Goal: Communication & Community: Answer question/provide support

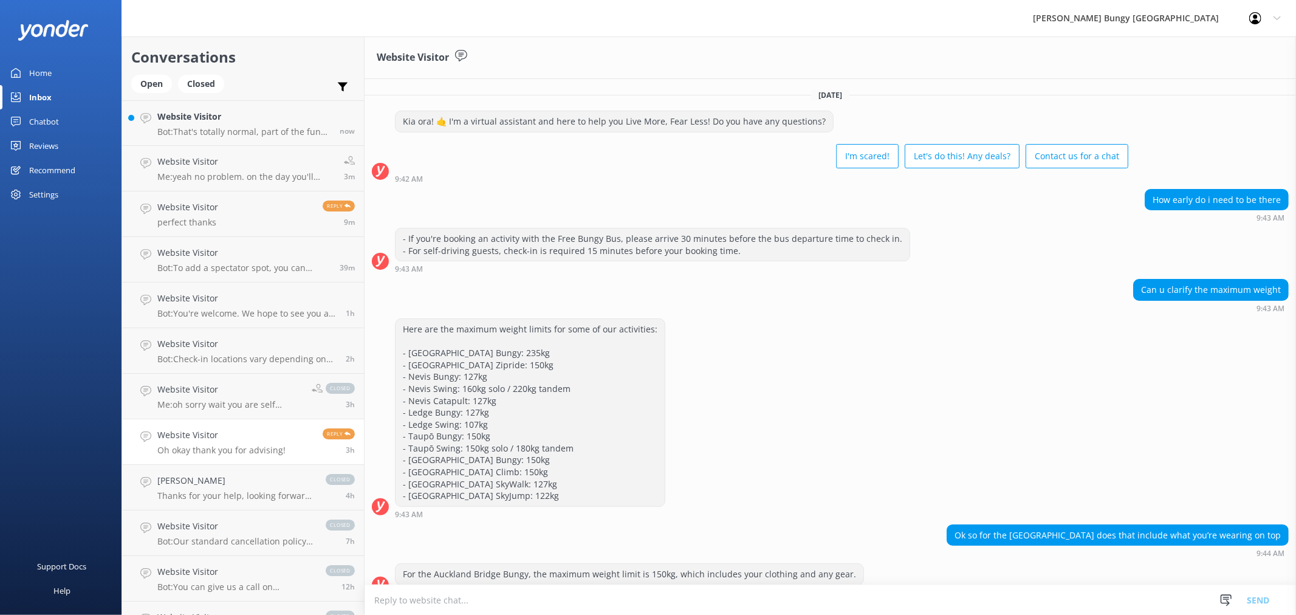
scroll to position [1020, 0]
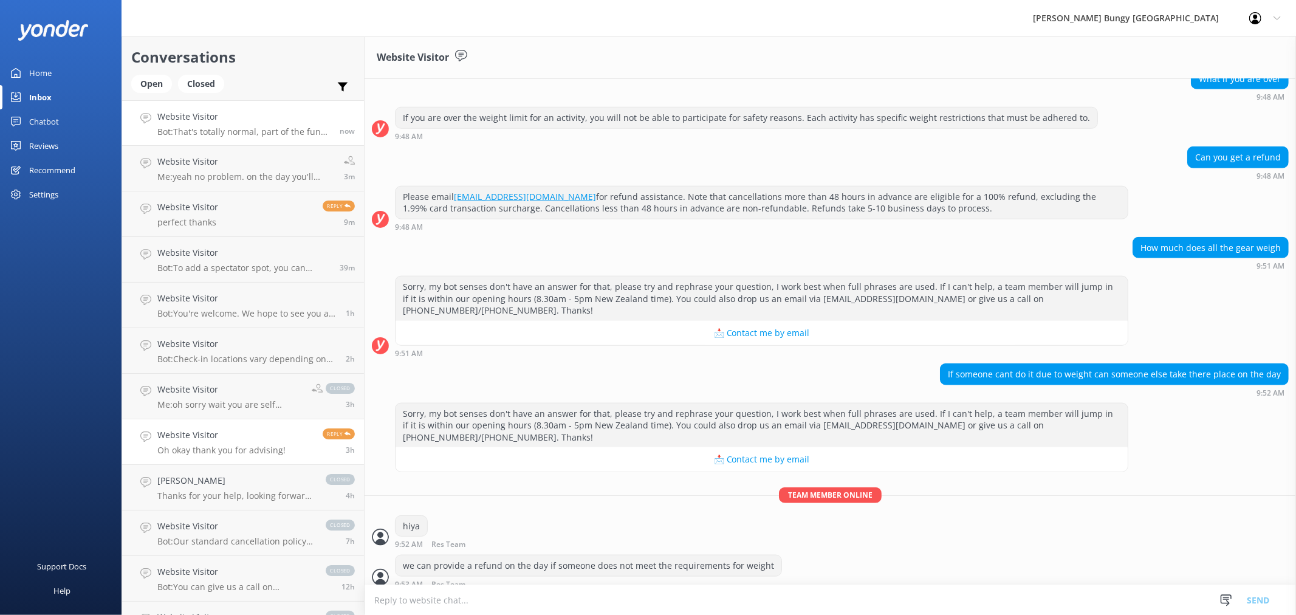
scroll to position [1020, 0]
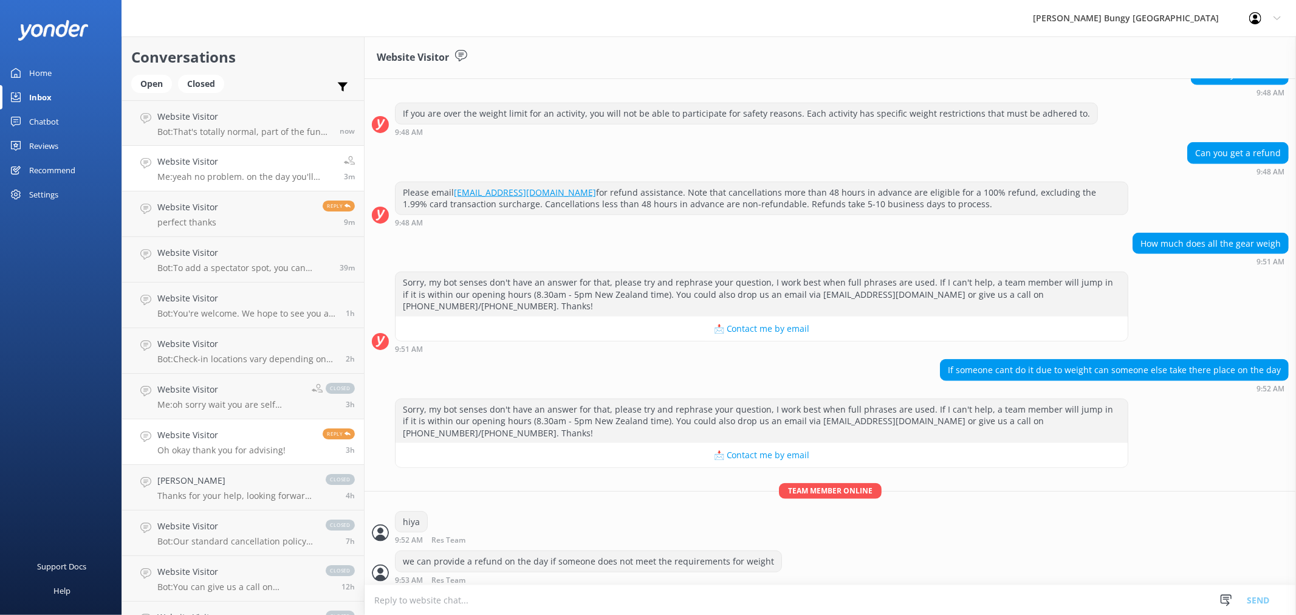
click at [292, 163] on h4 "Website Visitor" at bounding box center [245, 161] width 177 height 13
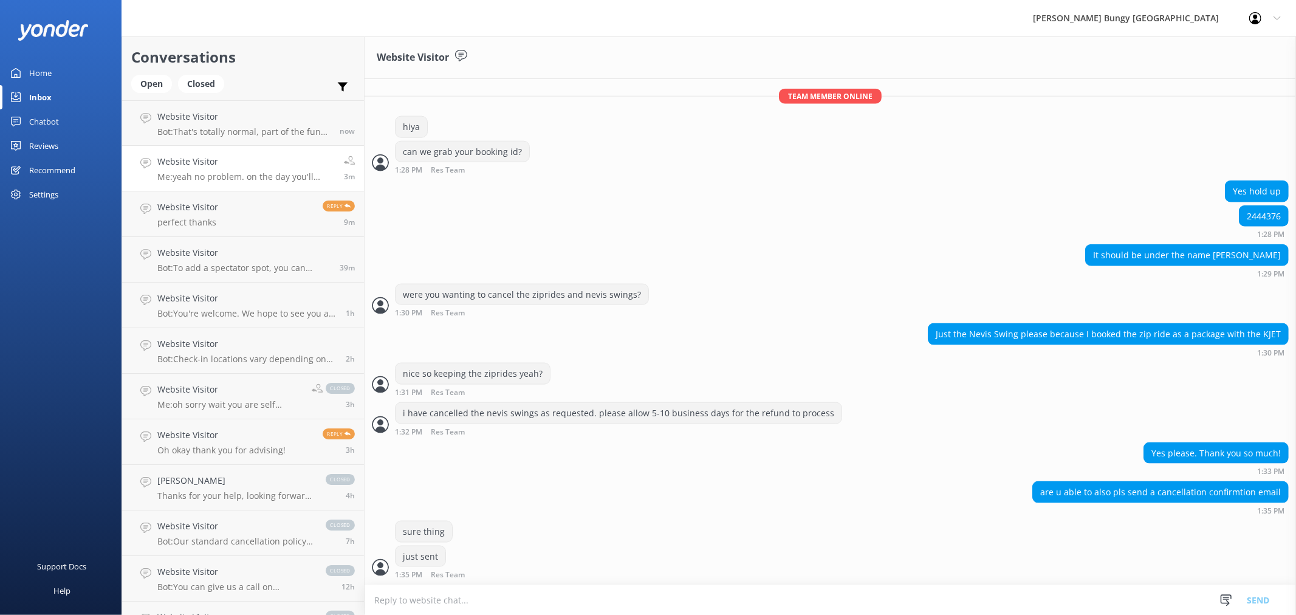
scroll to position [1290, 0]
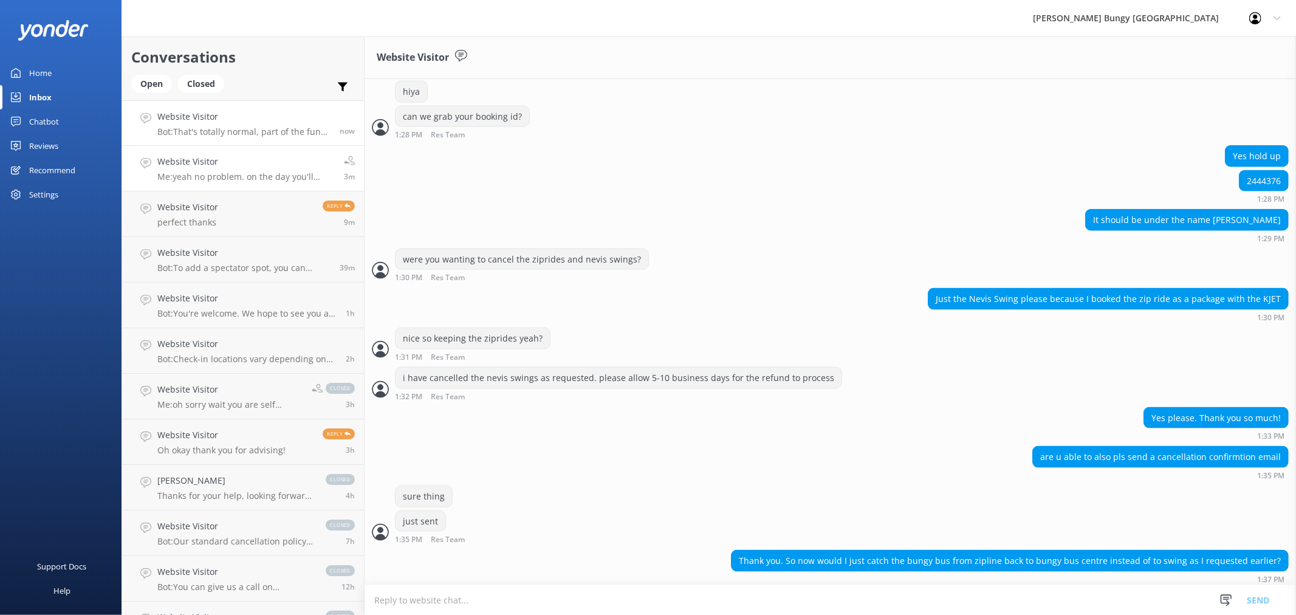
click at [285, 129] on p "Bot: That's totally normal, part of the fun and what leads to feeling accomplis…" at bounding box center [243, 131] width 173 height 11
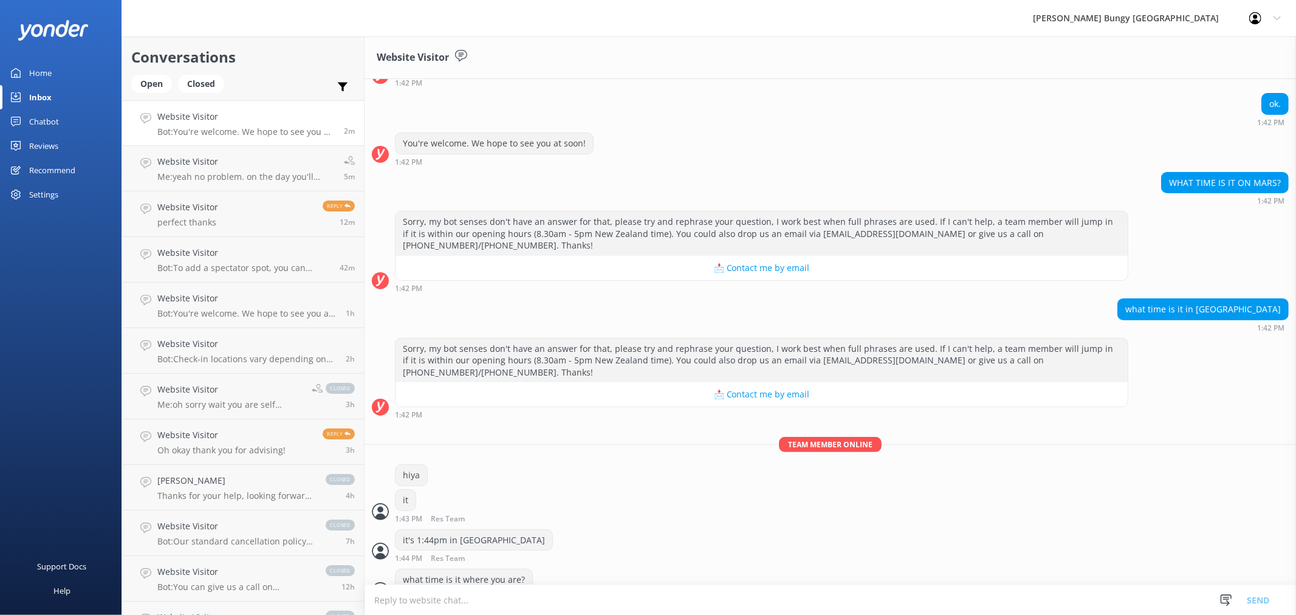
scroll to position [172, 0]
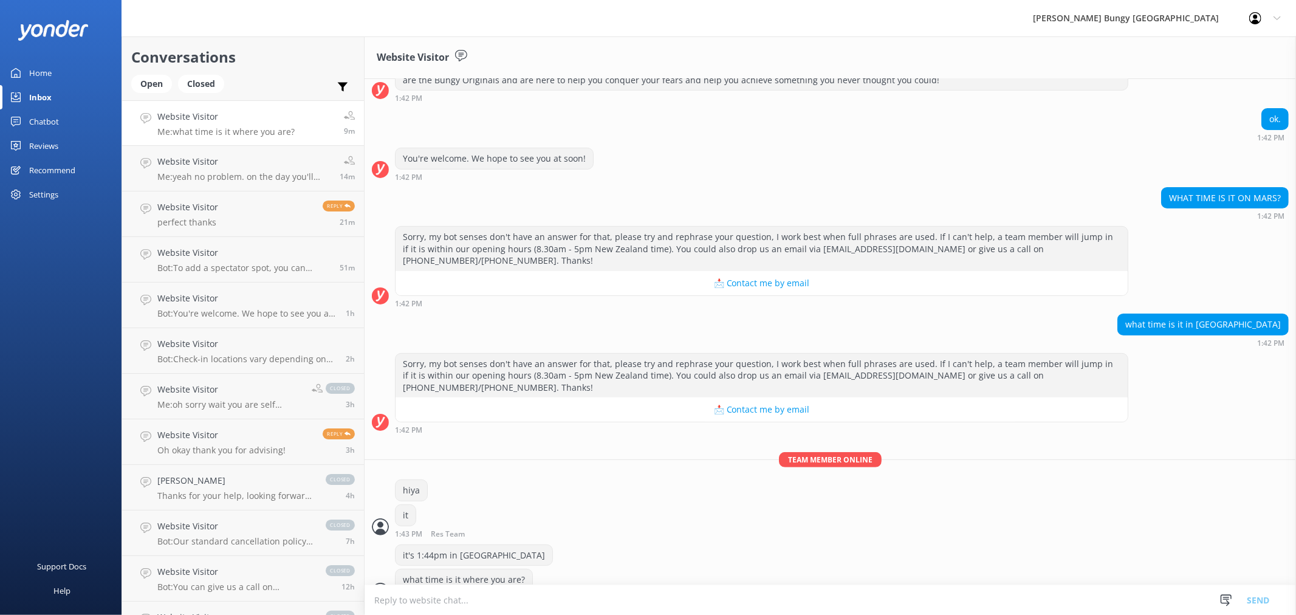
scroll to position [172, 0]
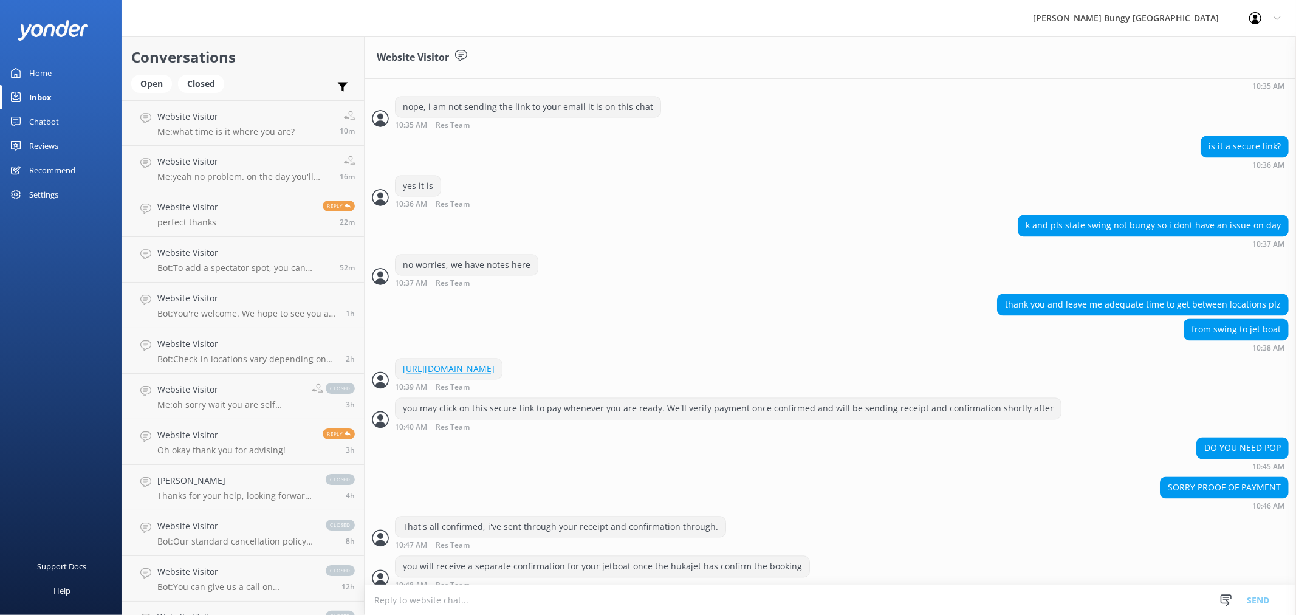
scroll to position [2400, 0]
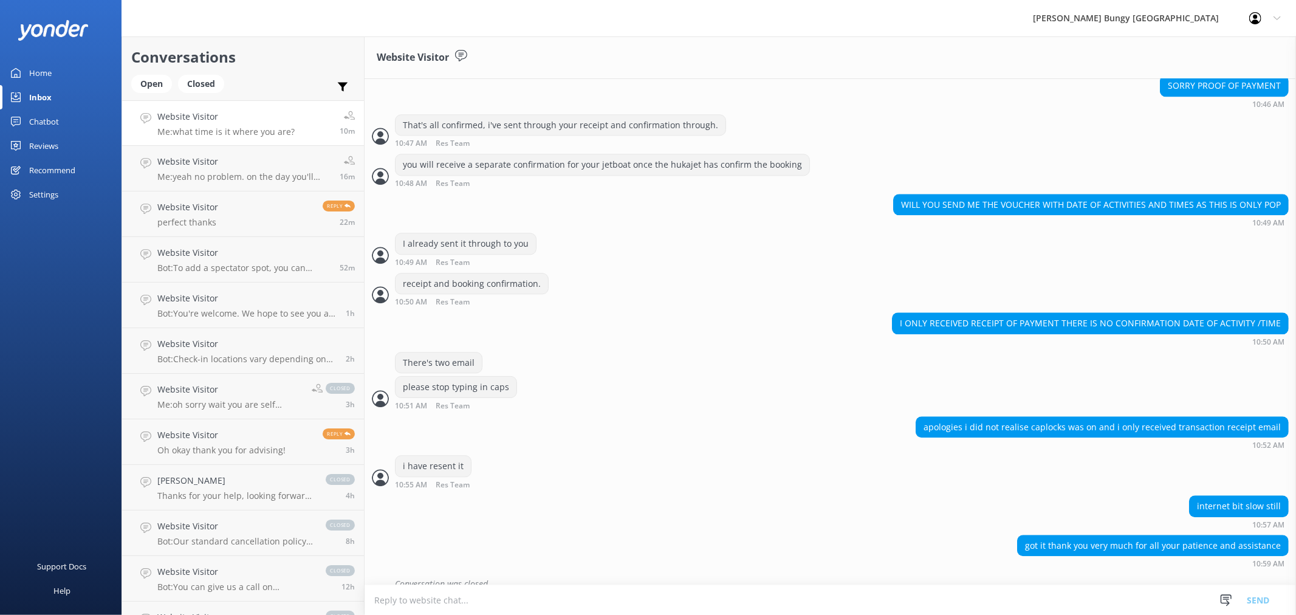
click at [273, 125] on div "Website Visitor Me: what time is it where you are?" at bounding box center [225, 123] width 137 height 26
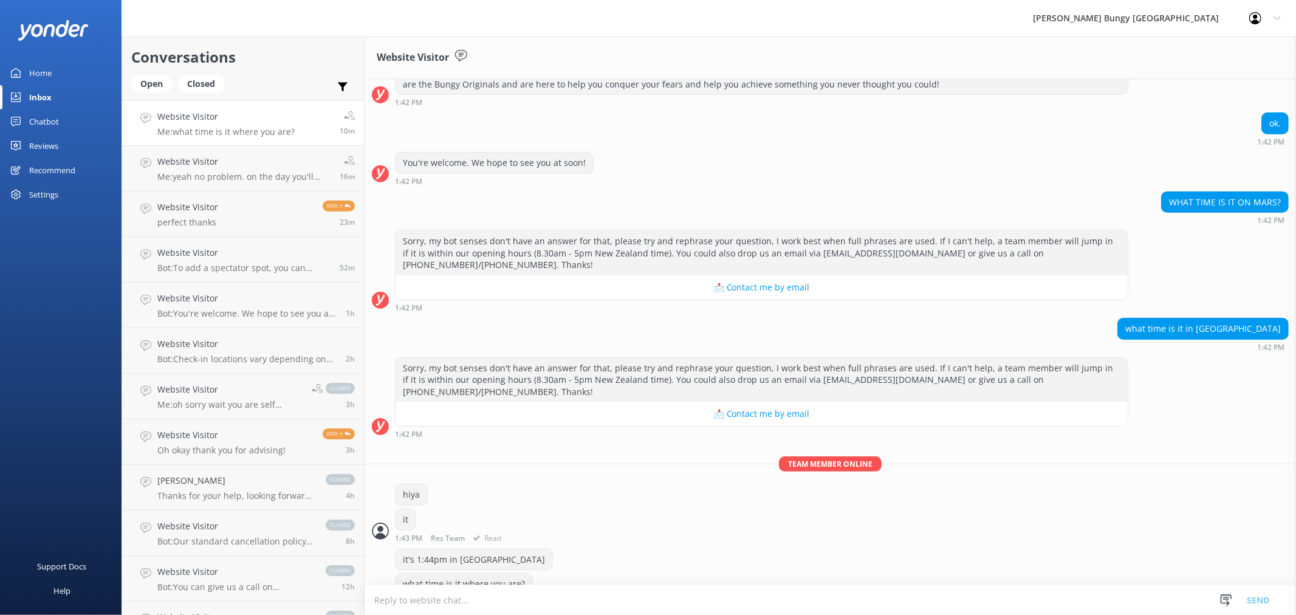
scroll to position [172, 0]
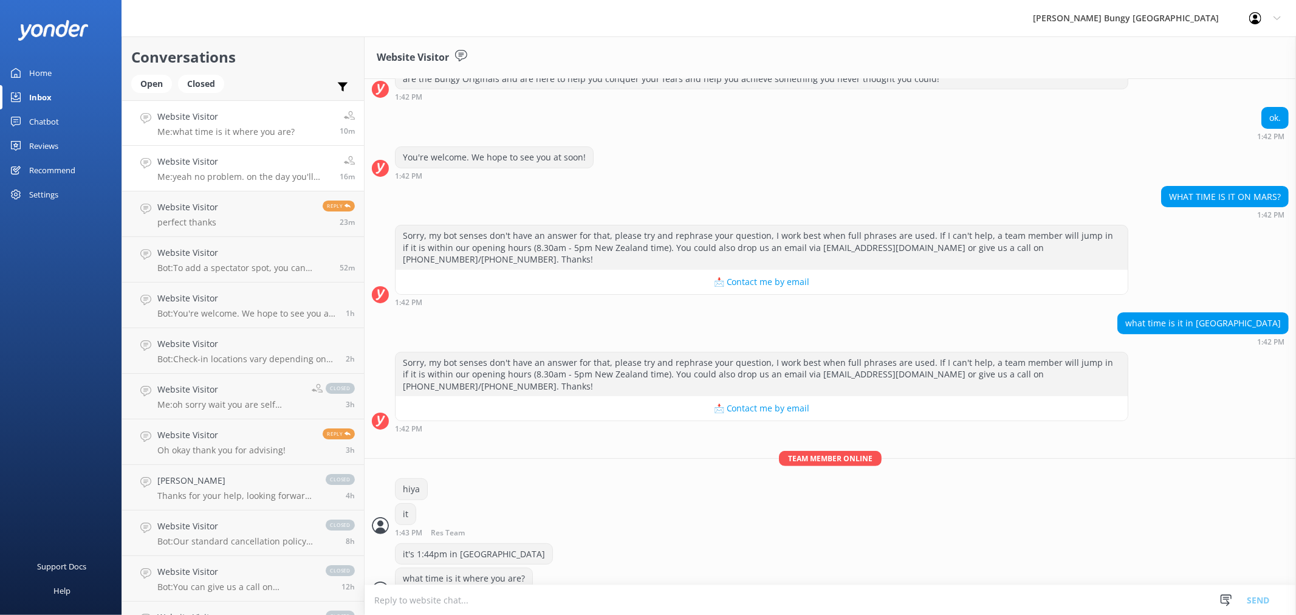
click at [272, 160] on h4 "Website Visitor" at bounding box center [243, 161] width 173 height 13
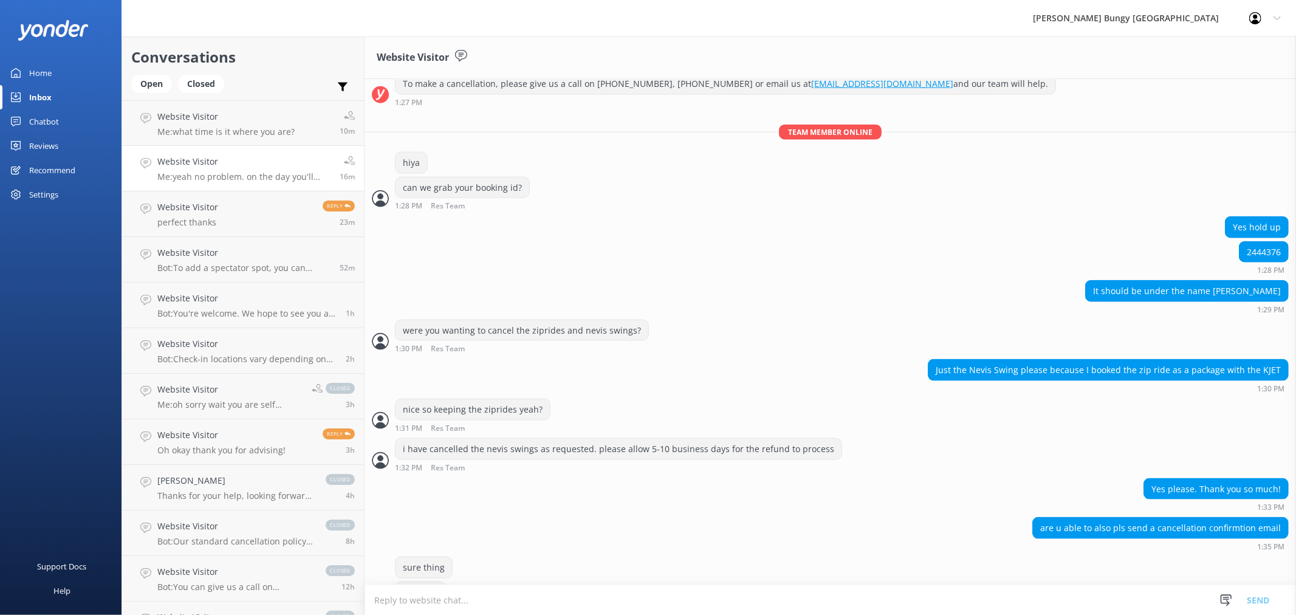
scroll to position [1290, 0]
